Goal: Find specific page/section: Find specific page/section

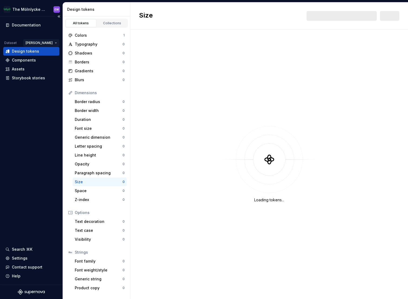
click at [49, 42] on html "The Mölnlycke Experience EW Documentation Dataset Eriks brand Design tokens Com…" at bounding box center [204, 149] width 408 height 299
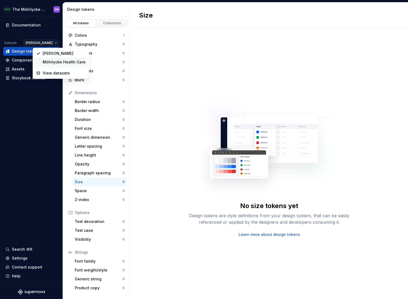
click at [54, 63] on div "Mölnlycke Health Care" at bounding box center [64, 61] width 43 height 5
